Goal: Task Accomplishment & Management: Manage account settings

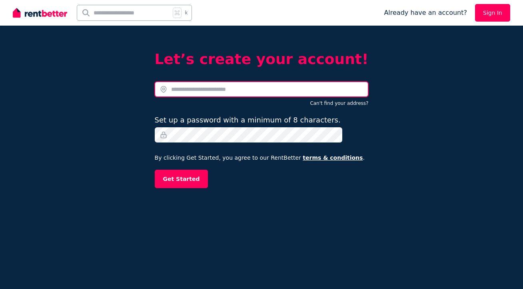
click at [242, 92] on input "text" at bounding box center [262, 89] width 214 height 15
paste input "**********"
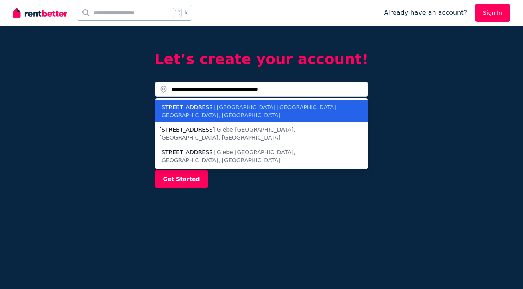
click at [300, 105] on span "[GEOGRAPHIC_DATA] [GEOGRAPHIC_DATA], [GEOGRAPHIC_DATA], [GEOGRAPHIC_DATA]" at bounding box center [249, 111] width 179 height 14
type input "**********"
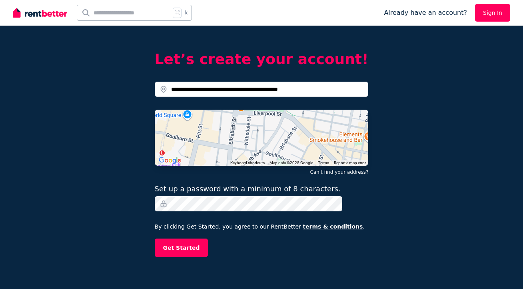
click at [192, 248] on button "Get Started" at bounding box center [182, 247] width 54 height 18
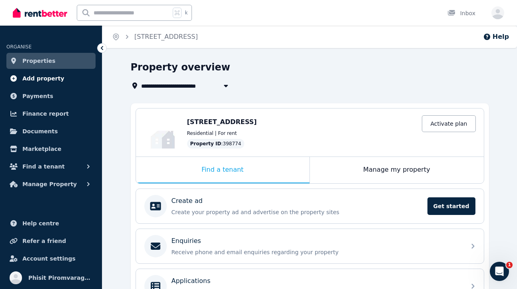
click at [54, 81] on span "Add property" at bounding box center [43, 79] width 42 height 10
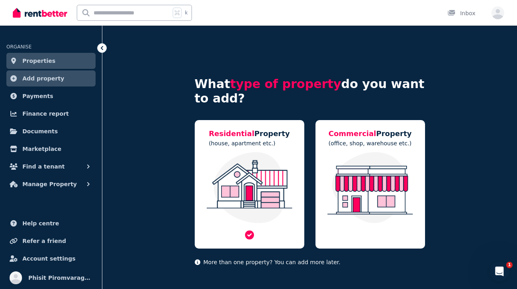
click at [249, 185] on img at bounding box center [250, 187] width 94 height 71
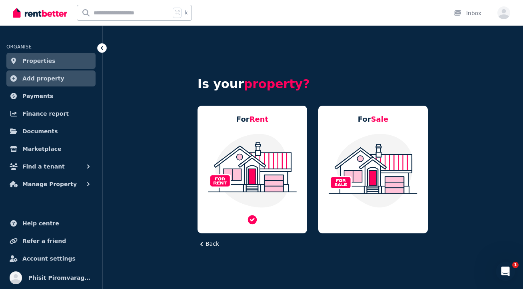
click at [254, 182] on img at bounding box center [253, 170] width 94 height 75
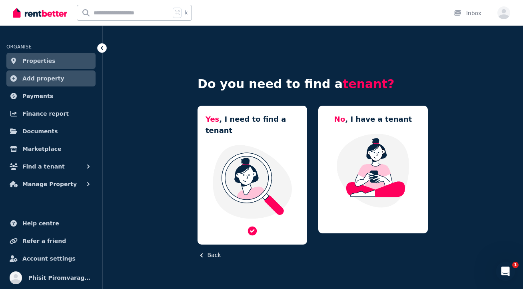
click at [249, 182] on img at bounding box center [253, 181] width 94 height 75
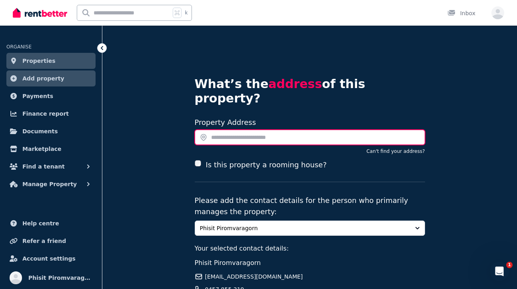
click at [239, 130] on input "text" at bounding box center [310, 137] width 230 height 15
paste input "**********"
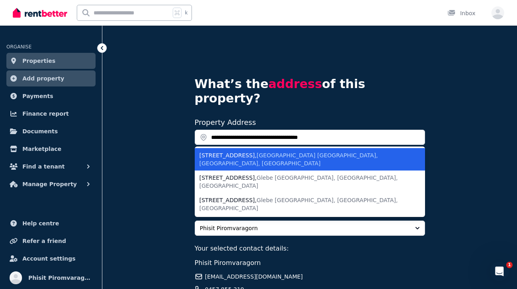
click at [291, 152] on span "[GEOGRAPHIC_DATA] [GEOGRAPHIC_DATA], [GEOGRAPHIC_DATA], [GEOGRAPHIC_DATA]" at bounding box center [289, 159] width 179 height 14
type input "**********"
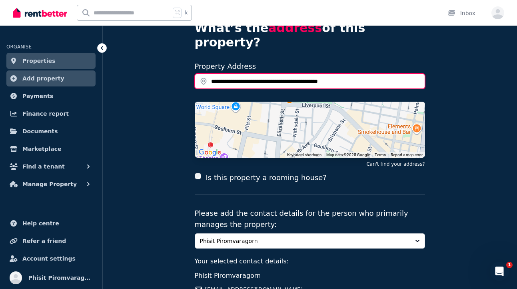
scroll to position [70, 0]
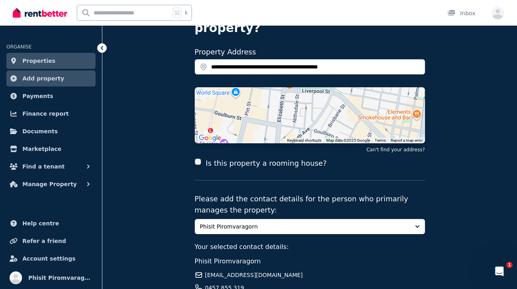
click at [228, 158] on label "Is this property a rooming house?" at bounding box center [266, 163] width 121 height 11
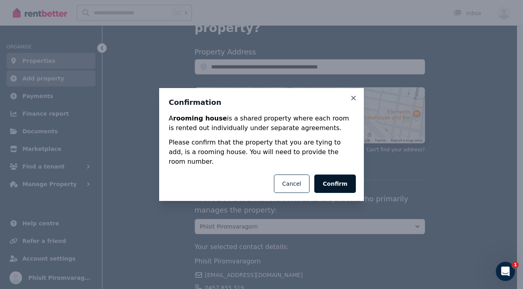
click at [329, 176] on button "Confirm" at bounding box center [335, 183] width 42 height 18
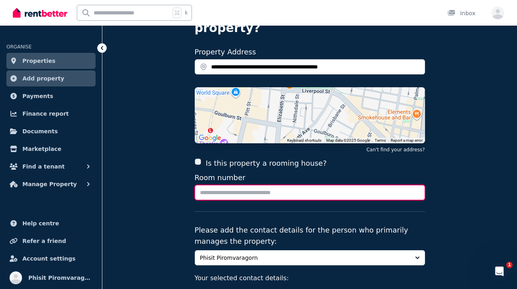
click at [242, 185] on input "Room number" at bounding box center [310, 192] width 230 height 15
click at [235, 185] on input "Room number" at bounding box center [310, 192] width 230 height 15
type input "**"
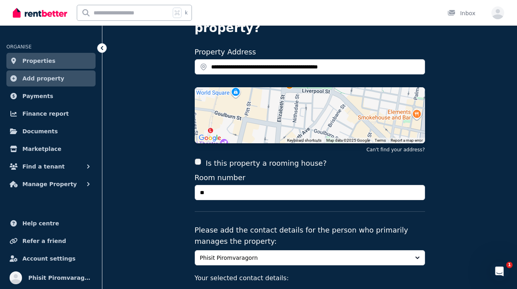
click at [262, 224] on p "Please add the contact details for the person who primarily manages the propert…" at bounding box center [310, 235] width 230 height 22
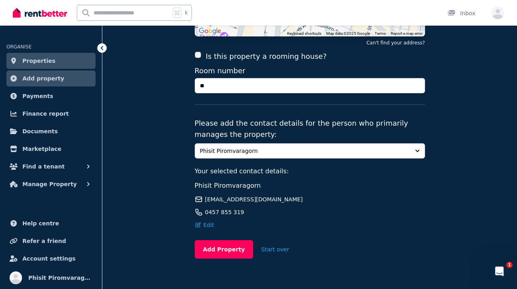
click at [276, 147] on span "Phisit Piromvaragorn" at bounding box center [304, 151] width 209 height 8
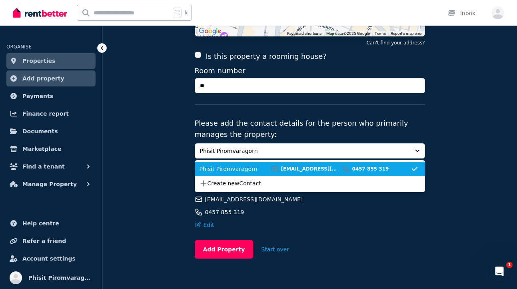
click at [275, 147] on span "Phisit Piromvaragorn" at bounding box center [304, 151] width 209 height 8
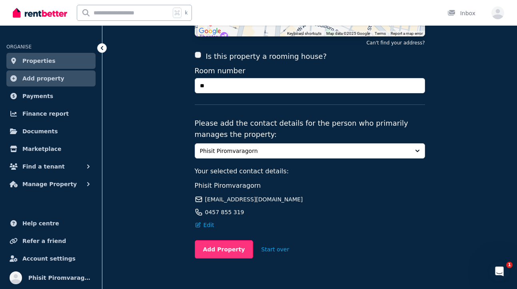
click at [227, 240] on button "Add Property" at bounding box center [224, 249] width 59 height 18
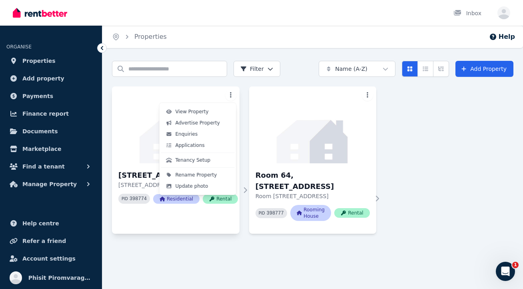
click at [228, 97] on html "Open main menu Inbox Open user menu ORGANISE Properties Add property Payments F…" at bounding box center [261, 144] width 523 height 289
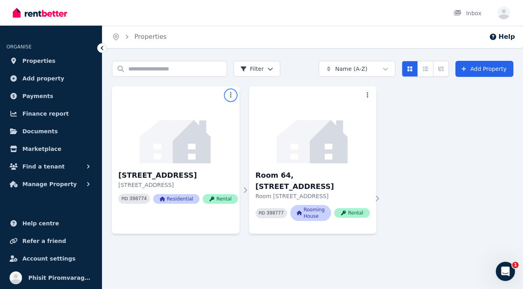
click at [330, 159] on html "Open main menu Inbox Open user menu ORGANISE Properties Add property Payments F…" at bounding box center [261, 144] width 523 height 289
click at [338, 177] on h3 "Room 64, 17-25 Wentworth Ave" at bounding box center [313, 181] width 114 height 22
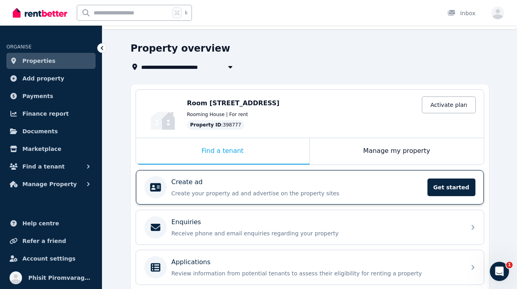
scroll to position [35, 0]
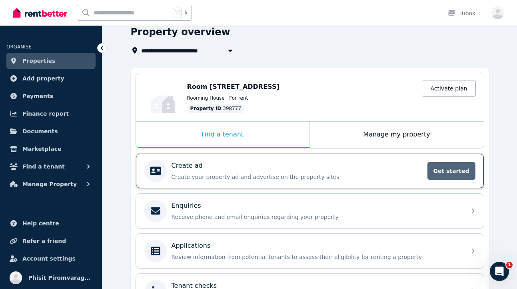
click at [450, 172] on span "Get started" at bounding box center [452, 171] width 48 height 18
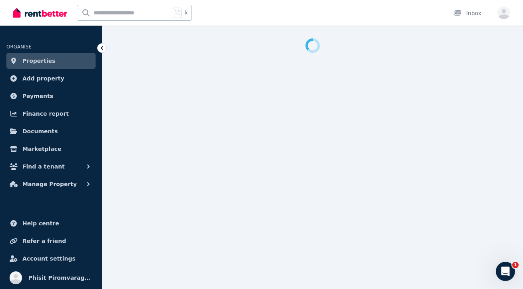
select select "***"
select select "**********"
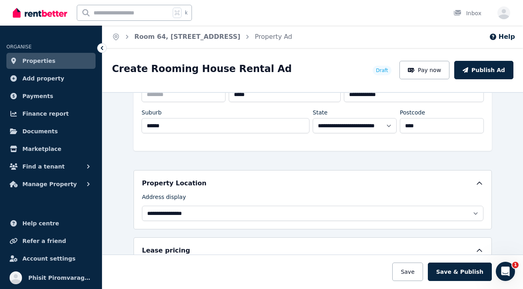
scroll to position [53, 0]
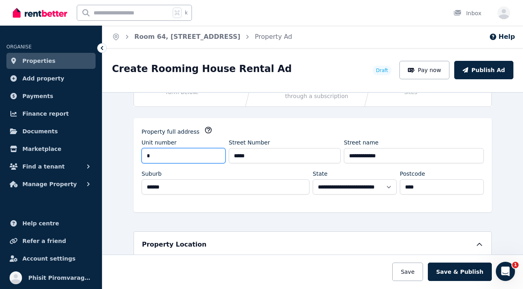
type input "**"
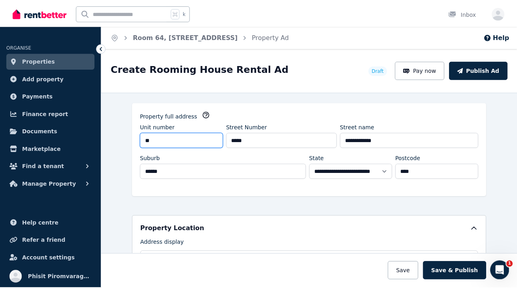
scroll to position [0, 0]
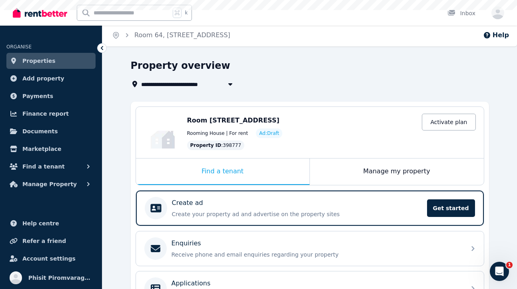
scroll to position [57, 0]
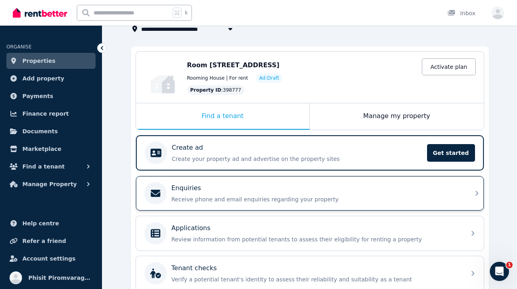
click at [344, 188] on div "Enquiries" at bounding box center [317, 188] width 290 height 10
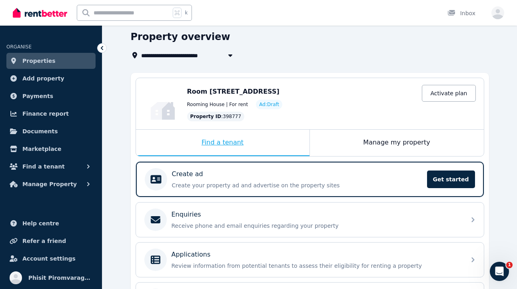
scroll to position [79, 0]
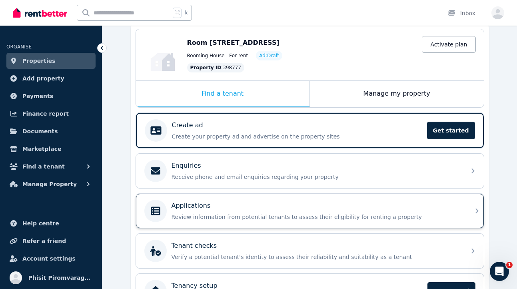
click at [248, 216] on p "Review information from potential tenants to assess their eligibility for renti…" at bounding box center [317, 217] width 290 height 8
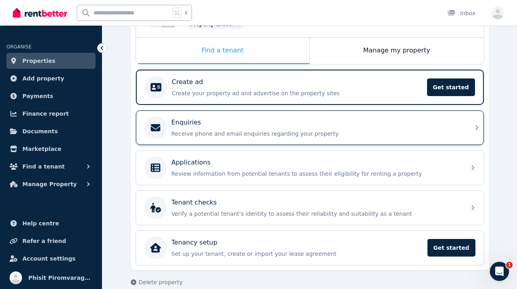
scroll to position [134, 0]
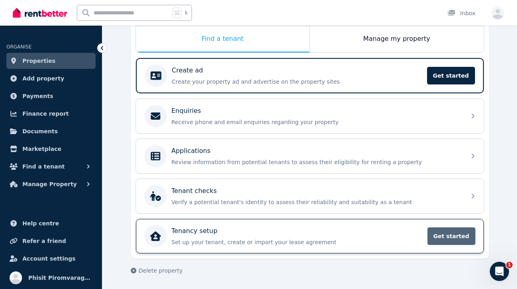
click at [434, 235] on span "Get started" at bounding box center [452, 236] width 48 height 18
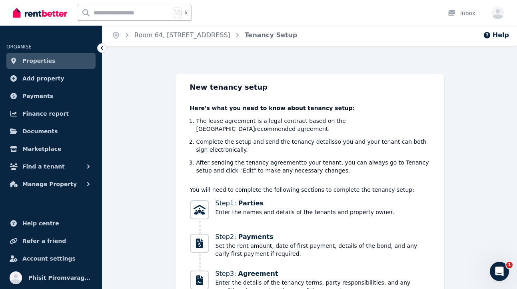
scroll to position [99, 0]
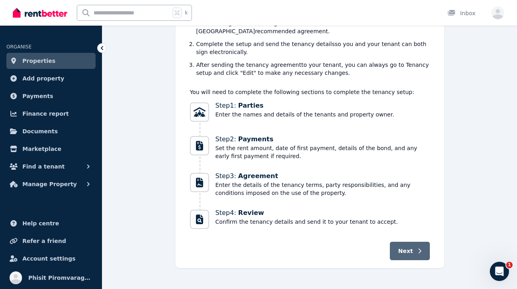
click at [419, 248] on icon "button" at bounding box center [420, 251] width 4 height 6
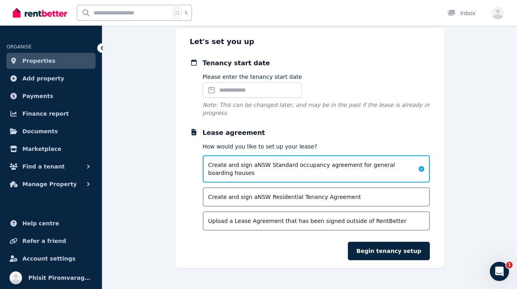
scroll to position [0, 0]
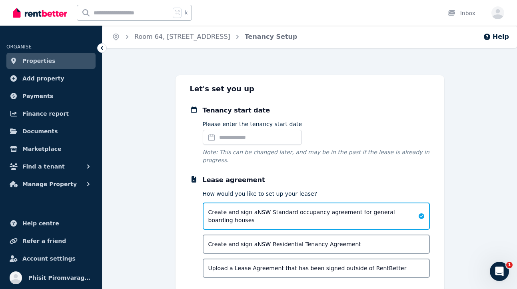
click at [254, 132] on input "Please enter the tenancy start date" at bounding box center [253, 137] width 100 height 15
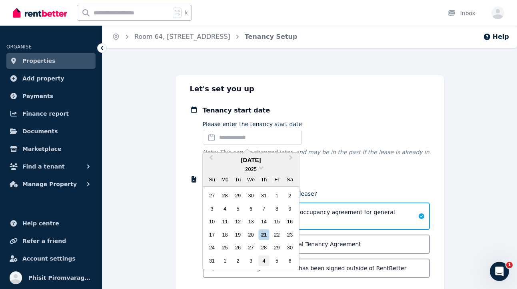
click at [266, 257] on div "4" at bounding box center [263, 260] width 11 height 11
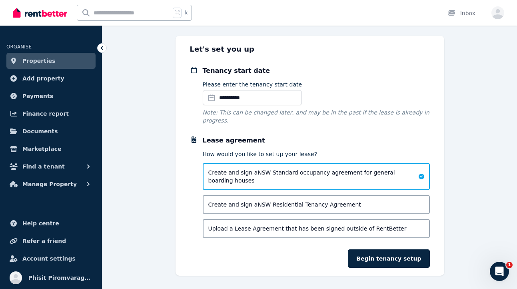
scroll to position [55, 0]
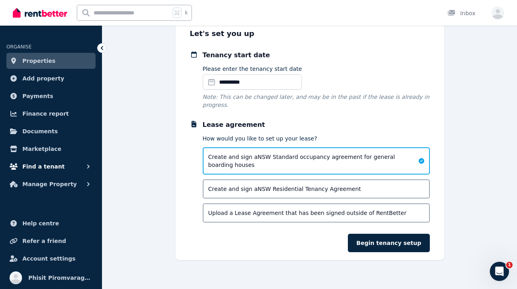
click at [64, 166] on button "Find a tenant" at bounding box center [50, 166] width 89 height 16
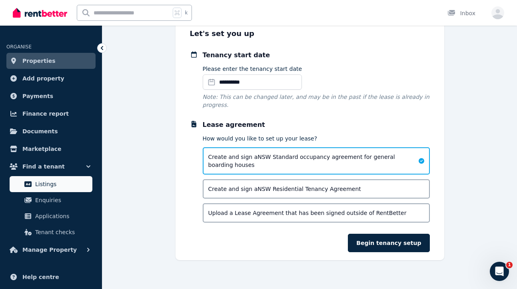
click at [61, 187] on span "Listings" at bounding box center [62, 184] width 54 height 10
